Goal: Navigation & Orientation: Find specific page/section

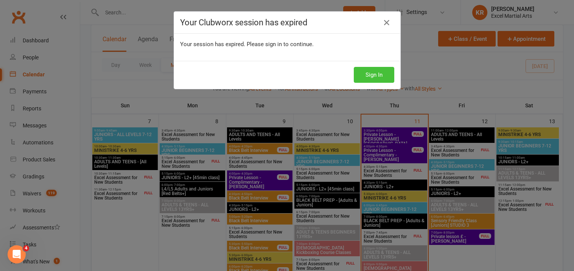
scroll to position [238, 0]
click at [365, 78] on button "Sign In" at bounding box center [374, 75] width 41 height 16
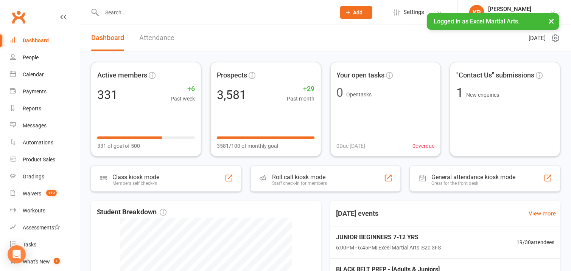
click at [203, 57] on div "Active members 331 +6 Past week 331 of goal of 500 Prospects 3,581 +29 Past mon…" at bounding box center [325, 238] width 491 height 374
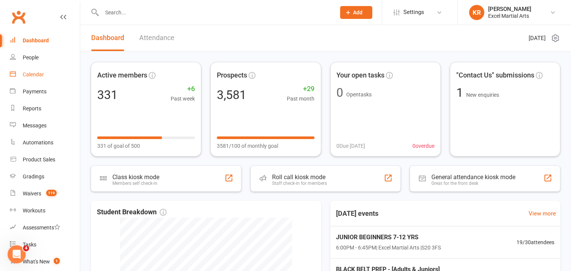
click at [36, 77] on div "Calendar" at bounding box center [33, 75] width 21 height 6
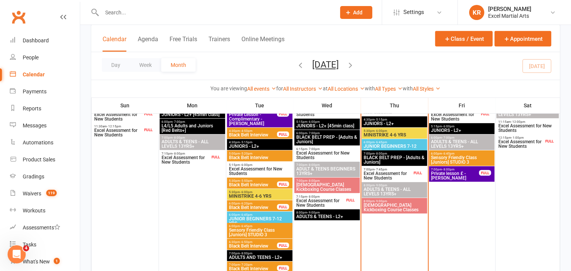
scroll to position [298, 0]
